Goal: Task Accomplishment & Management: Use online tool/utility

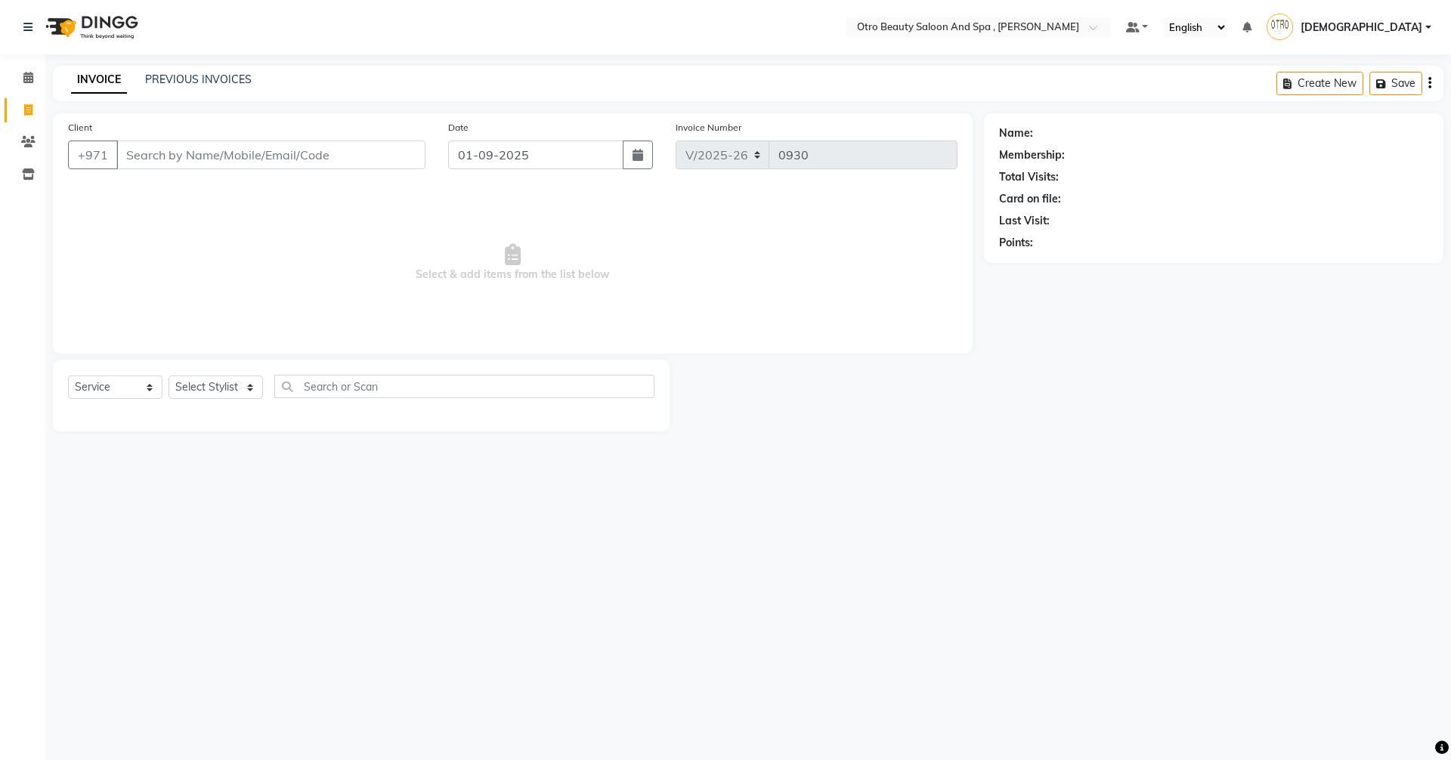
select select "8622"
select select "service"
click at [430, 389] on input "text" at bounding box center [464, 386] width 380 height 23
type input "detox"
click at [249, 391] on select "Select Stylist [PERSON_NAME] [PERSON_NAME] Hera Karuna [PERSON_NAME] Mamita [PE…" at bounding box center [216, 387] width 94 height 23
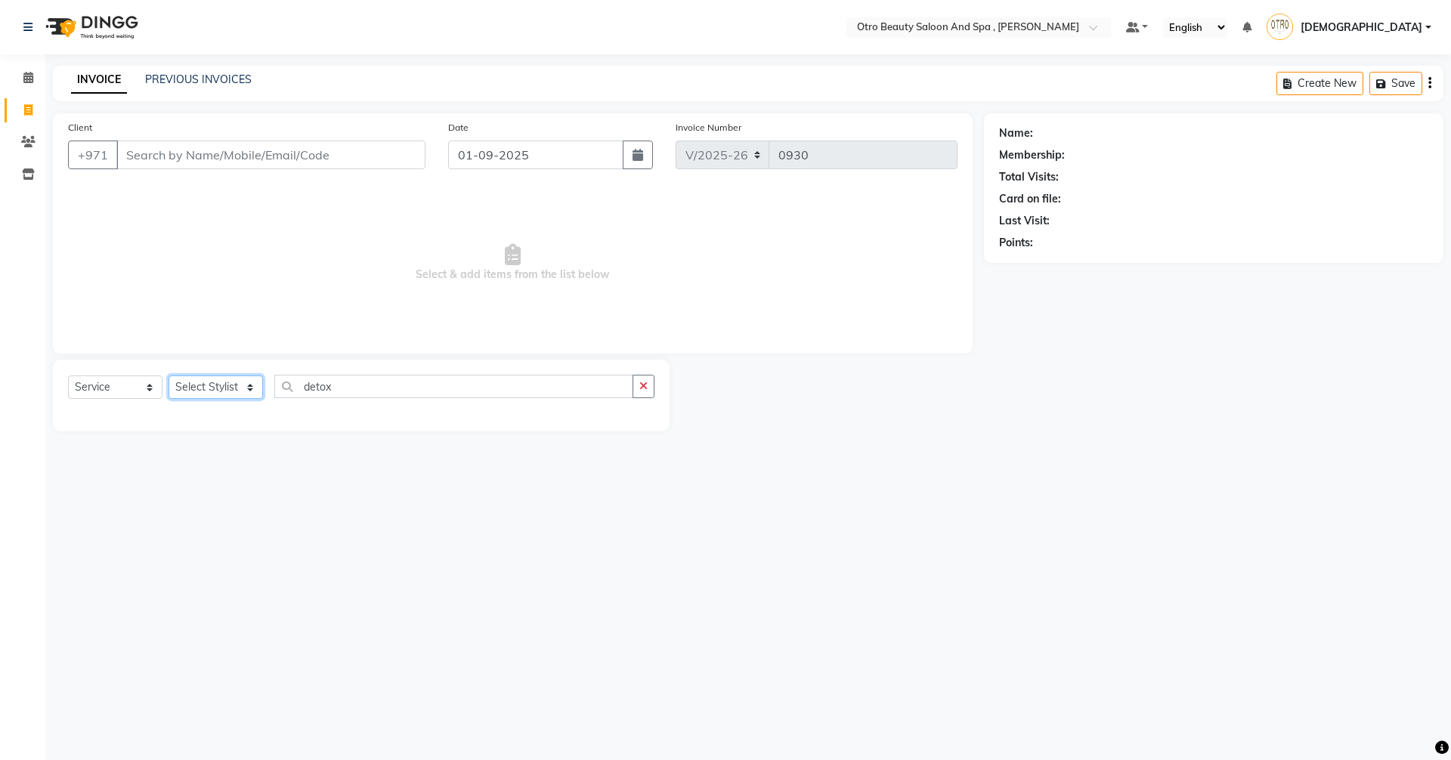
select select "86184"
click at [169, 376] on select "Select Stylist [PERSON_NAME] [PERSON_NAME] Hera Karuna [PERSON_NAME] Mamita [PE…" at bounding box center [216, 387] width 94 height 23
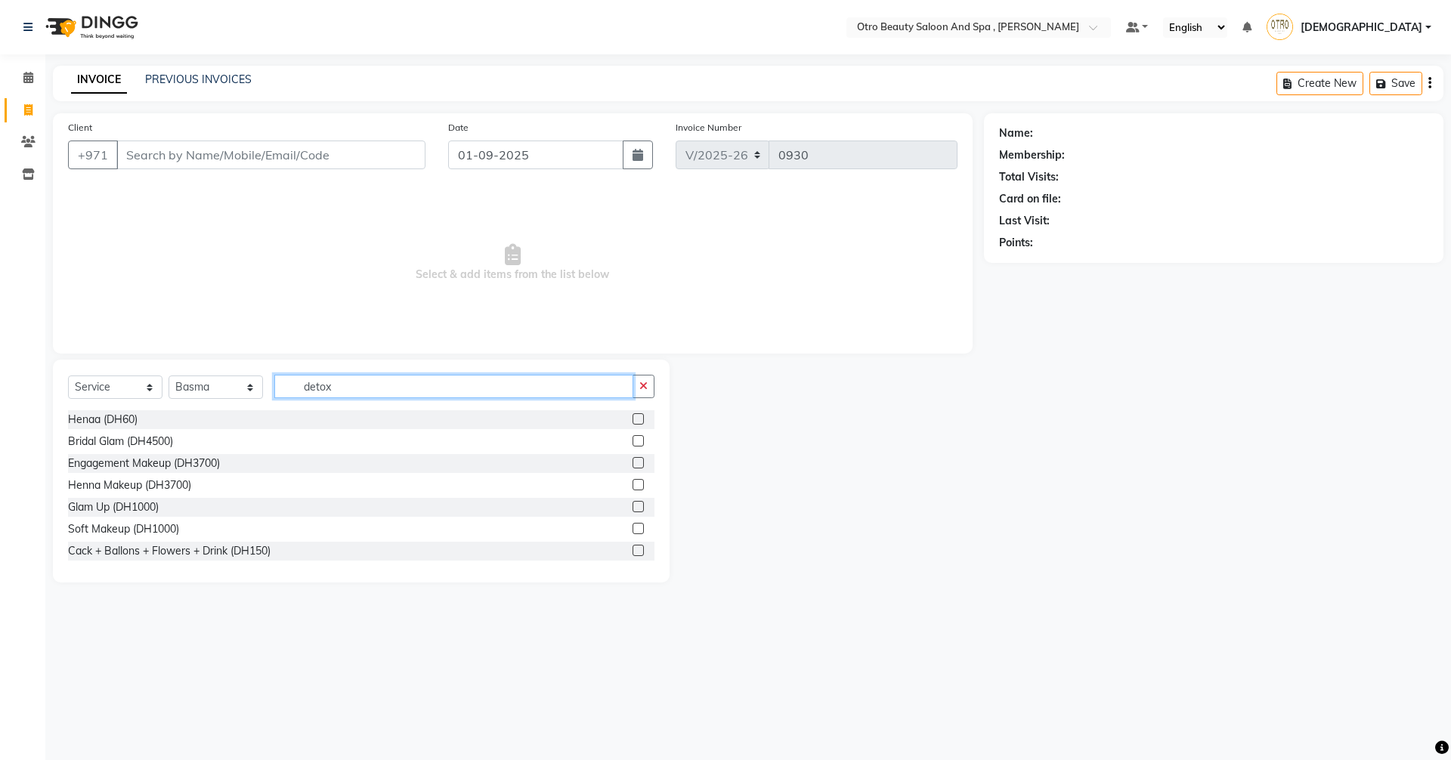
click at [373, 387] on input "detox" at bounding box center [453, 386] width 359 height 23
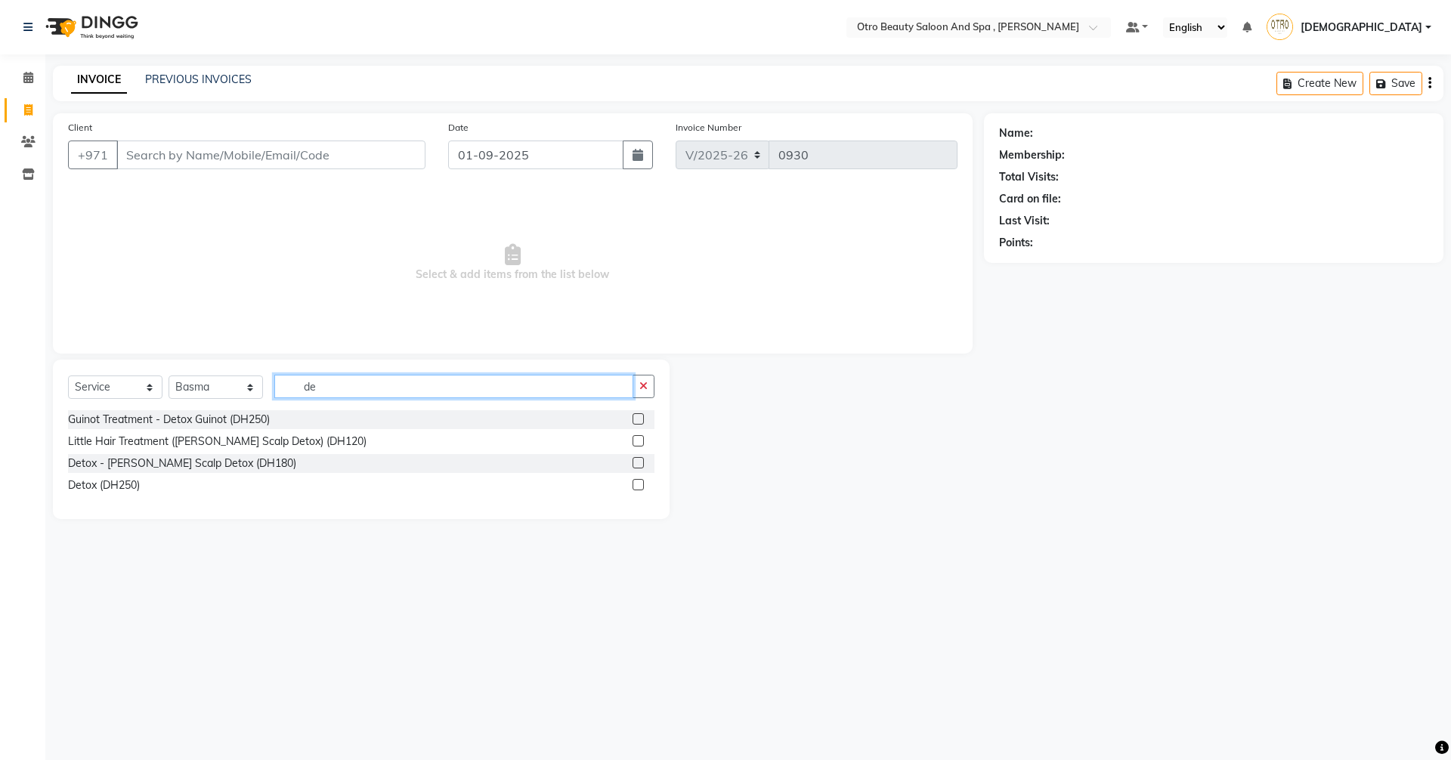
type input "d"
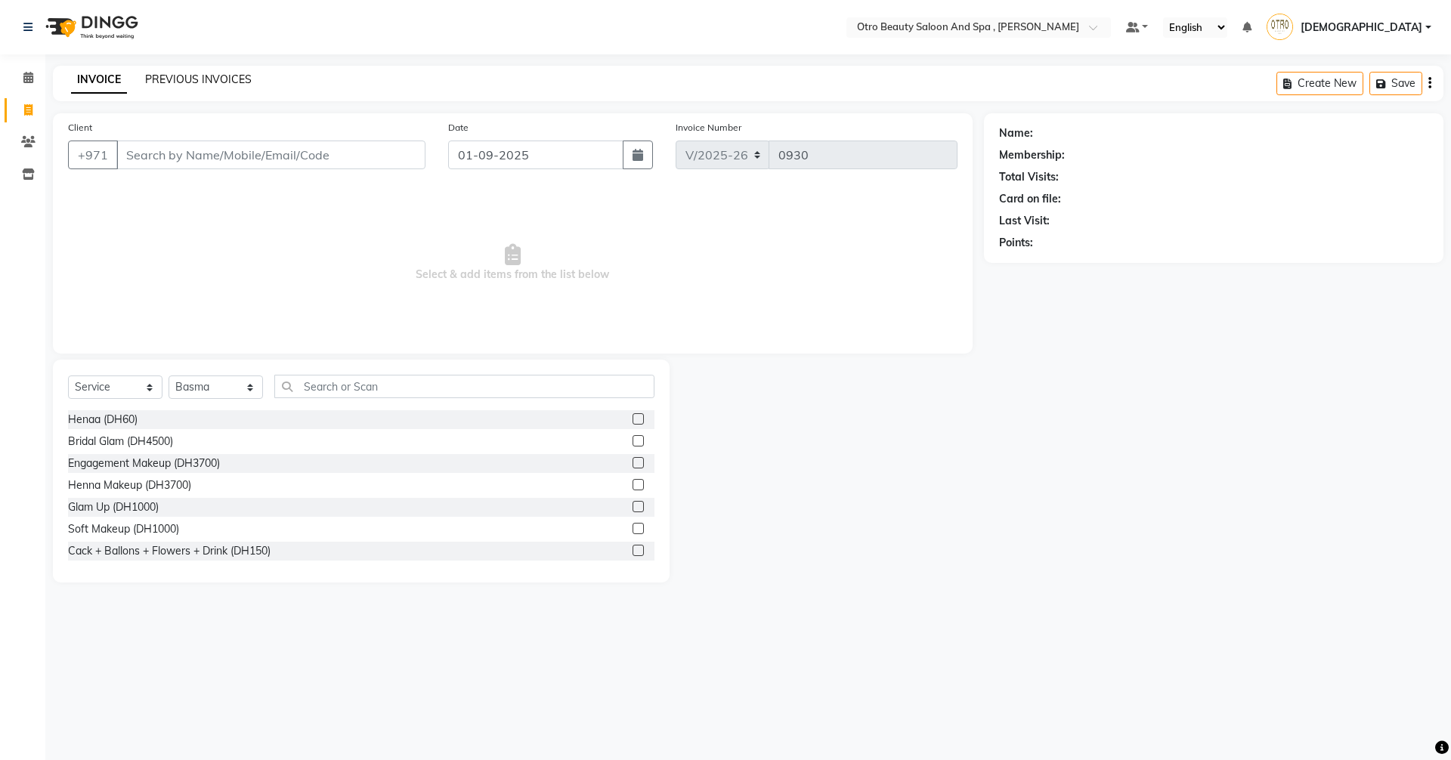
click at [195, 79] on link "PREVIOUS INVOICES" at bounding box center [198, 80] width 107 height 14
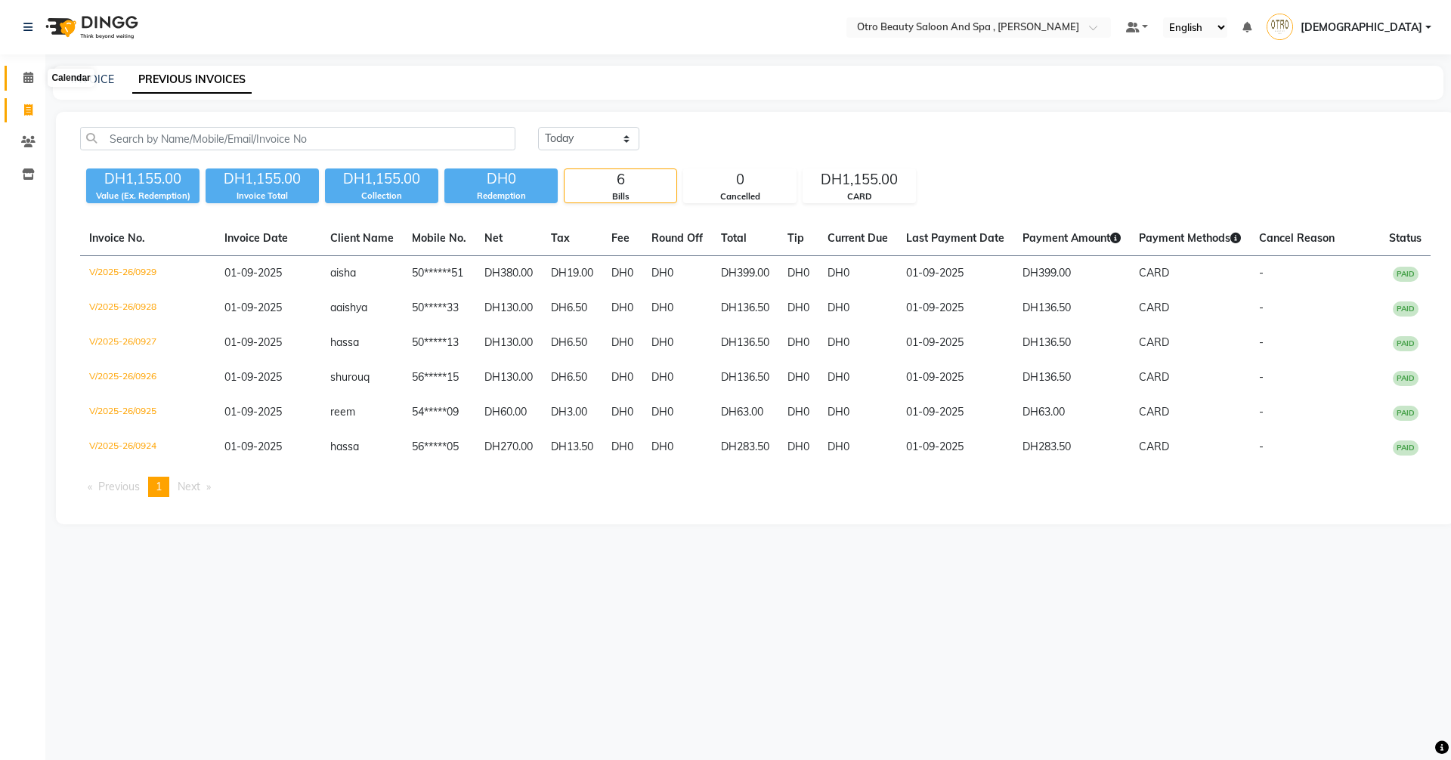
click at [26, 82] on icon at bounding box center [28, 77] width 10 height 11
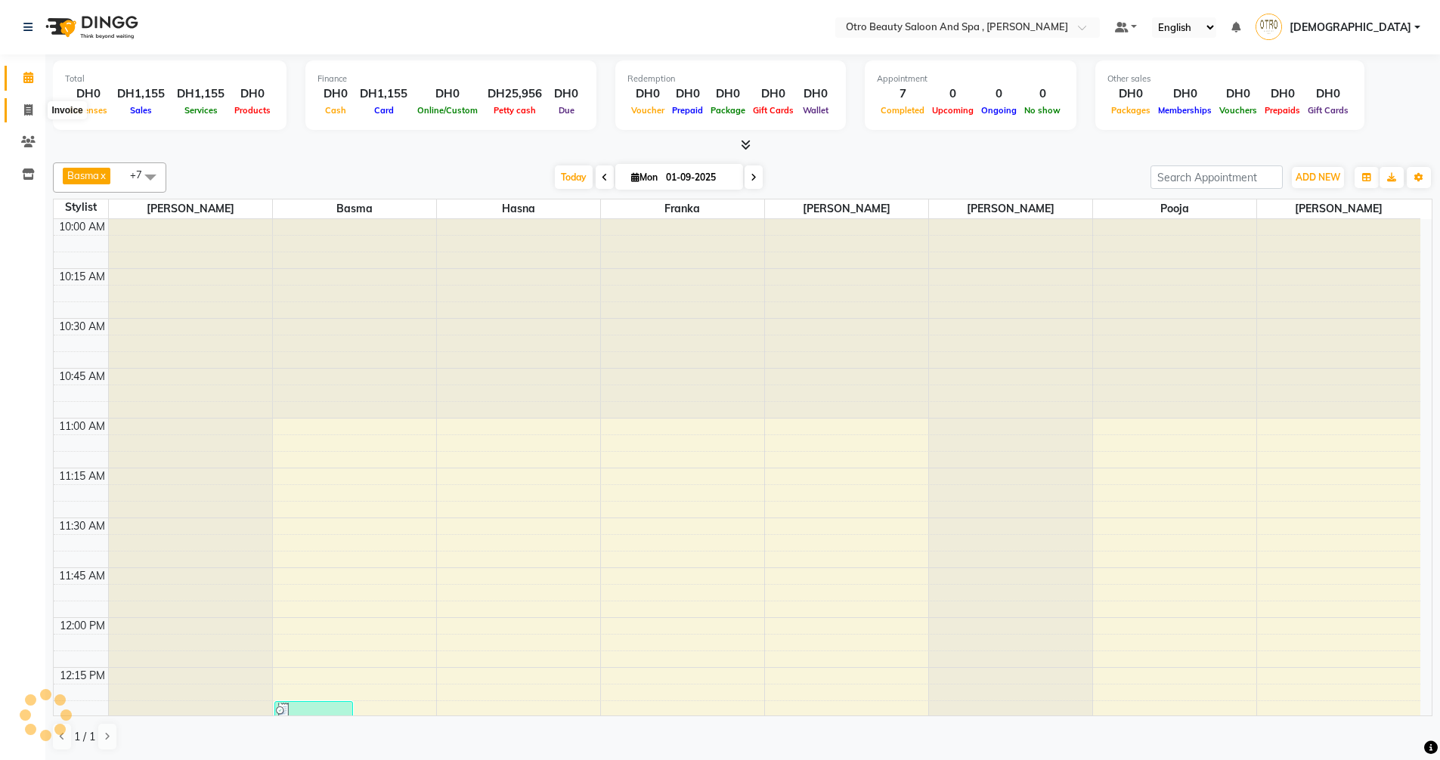
click at [23, 114] on span at bounding box center [28, 110] width 26 height 17
select select "service"
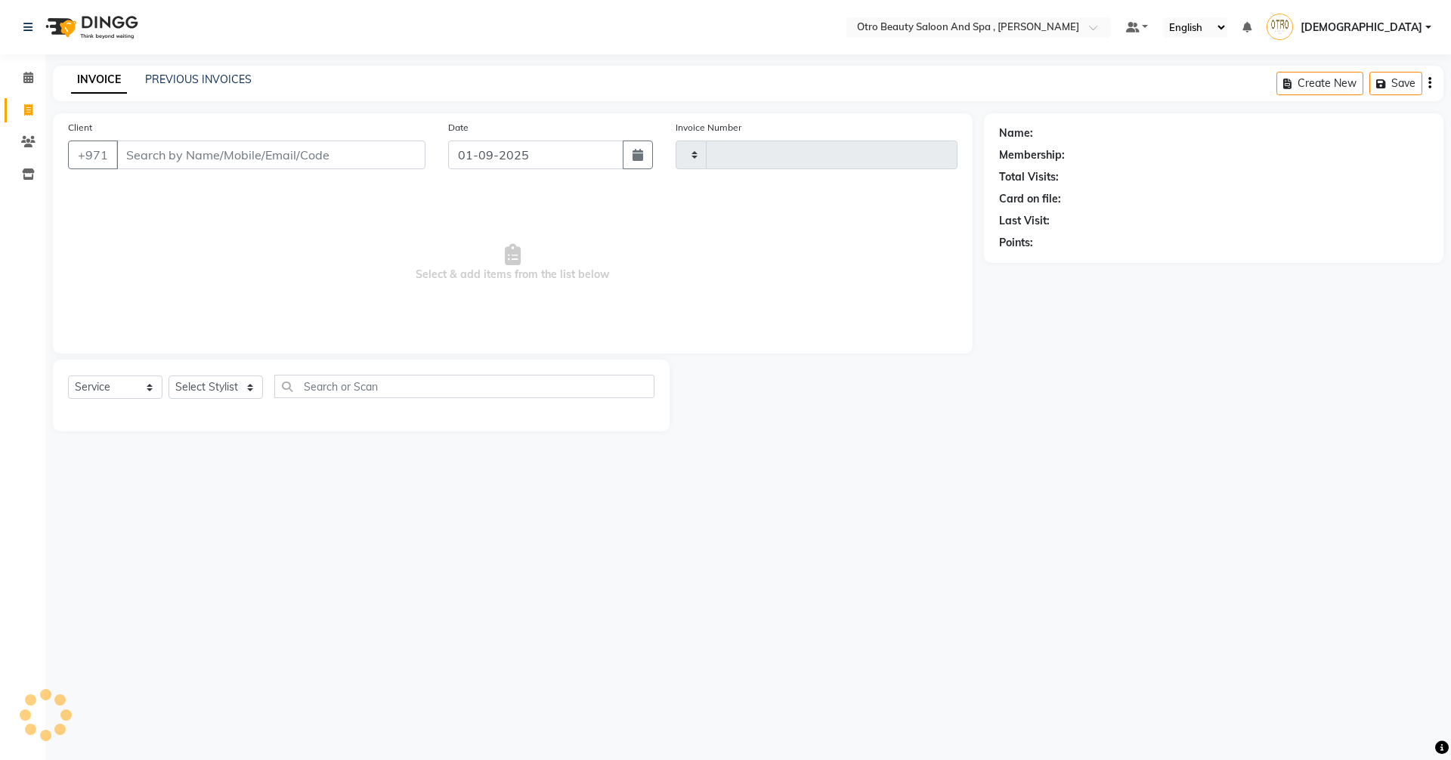
type input "0930"
select select "8622"
